Goal: Task Accomplishment & Management: Manage account settings

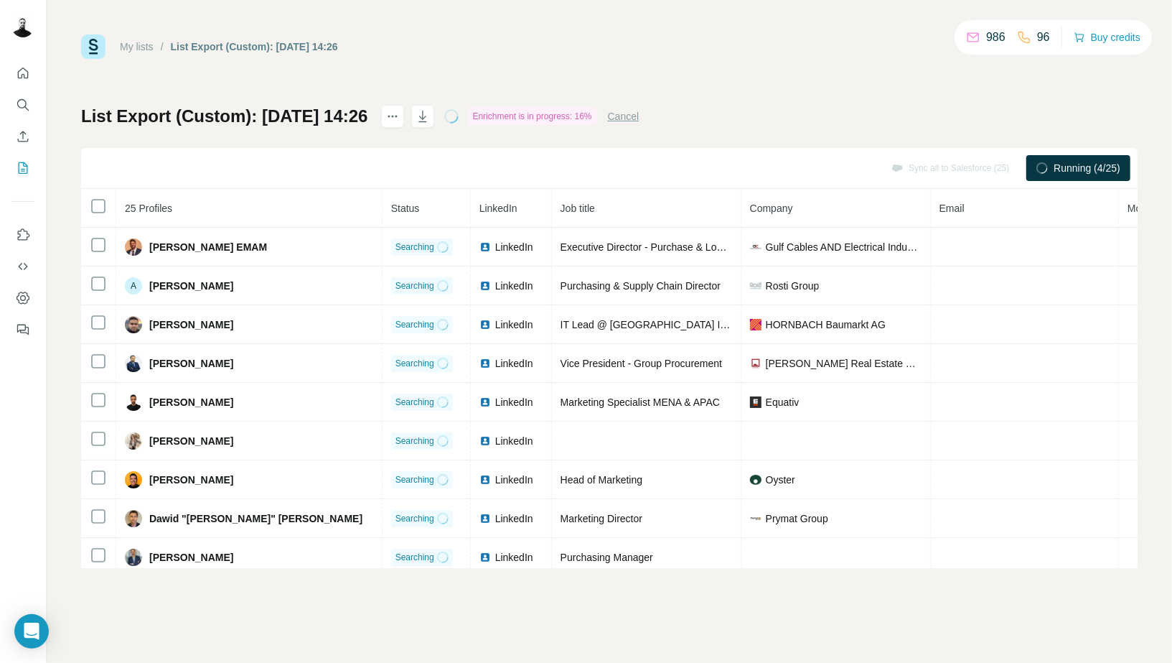
click at [640, 115] on button "Cancel" at bounding box center [624, 116] width 32 height 14
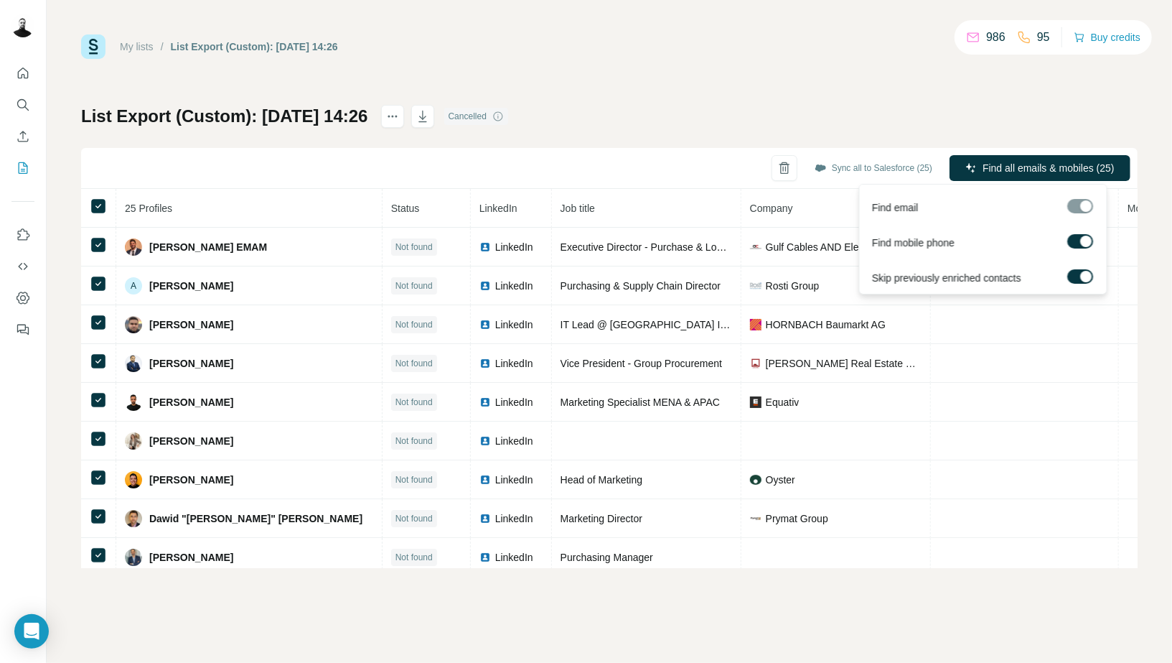
click at [1087, 243] on div at bounding box center [1085, 240] width 11 height 11
click at [1083, 275] on div at bounding box center [1085, 276] width 11 height 11
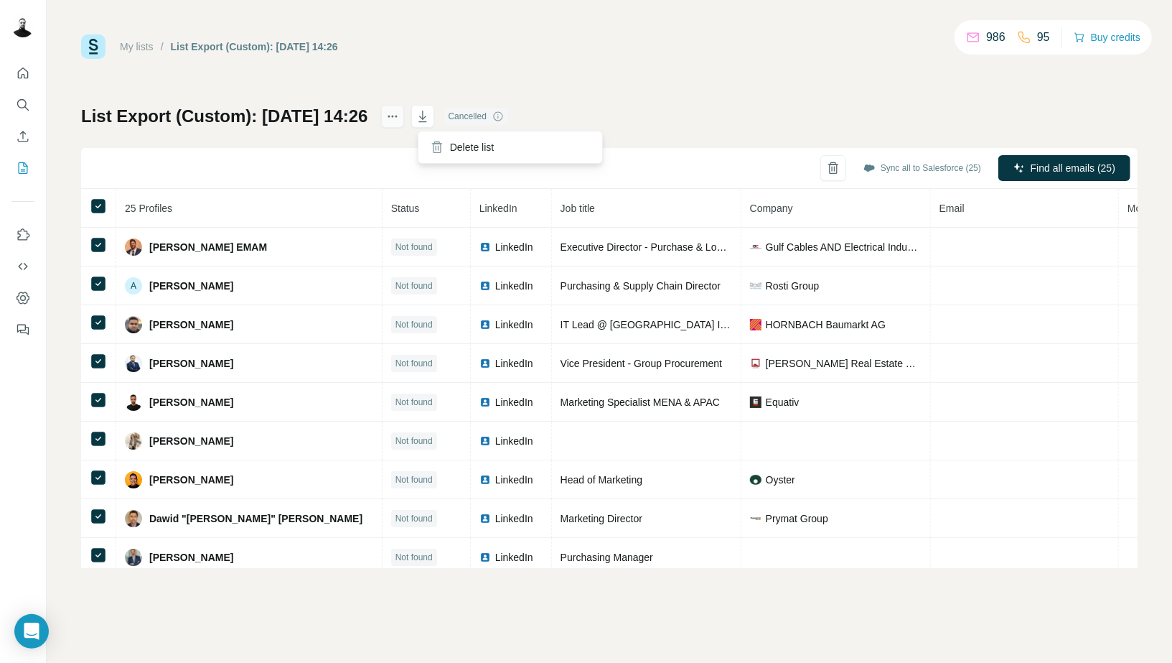
click at [400, 117] on icon "actions" at bounding box center [392, 116] width 14 height 14
click at [442, 141] on icon at bounding box center [437, 147] width 14 height 14
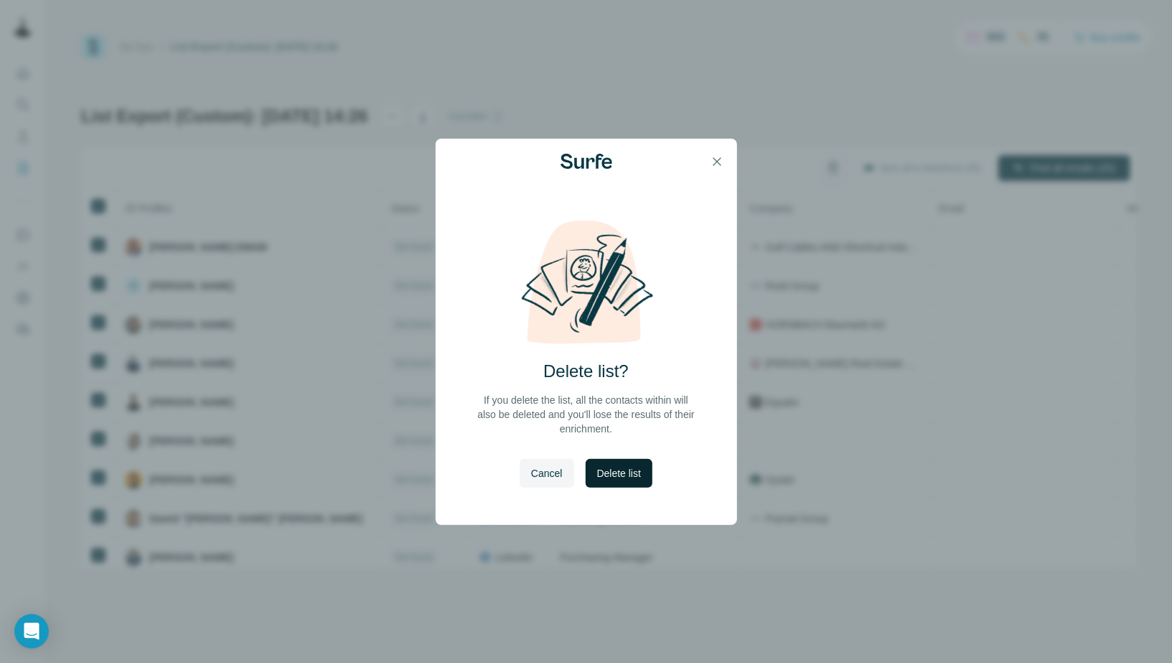
click at [597, 472] on span "Delete list" at bounding box center [619, 473] width 44 height 14
